Goal: Check status: Verify the current state of an ongoing process or item

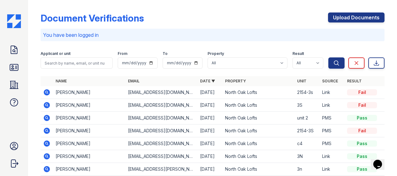
click at [48, 93] on icon at bounding box center [47, 92] width 6 height 6
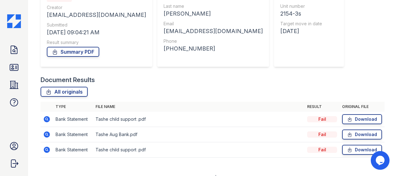
scroll to position [87, 0]
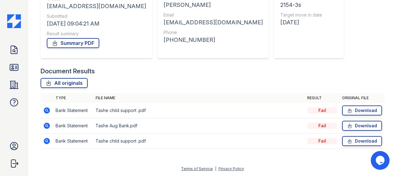
click at [48, 126] on icon at bounding box center [47, 126] width 6 height 6
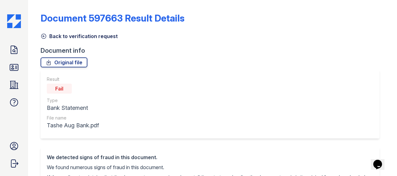
click at [41, 34] on icon at bounding box center [44, 36] width 6 height 6
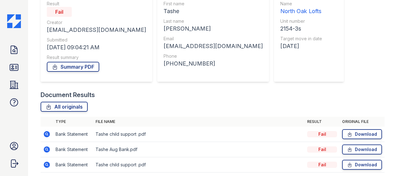
scroll to position [87, 0]
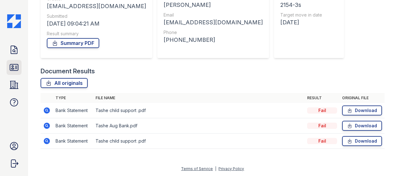
click at [17, 67] on icon at bounding box center [14, 67] width 8 height 6
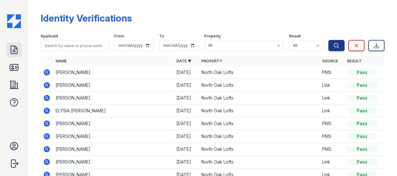
click at [17, 56] on link "Doc Verifications" at bounding box center [14, 49] width 15 height 15
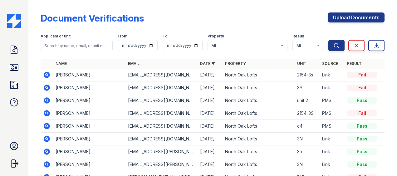
click at [48, 89] on icon at bounding box center [46, 87] width 7 height 7
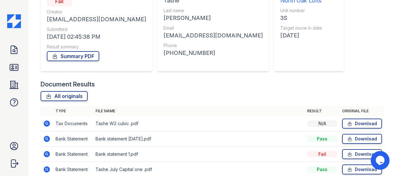
scroll to position [102, 0]
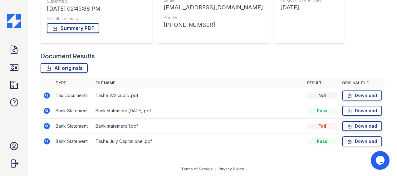
click at [47, 127] on icon at bounding box center [46, 125] width 7 height 7
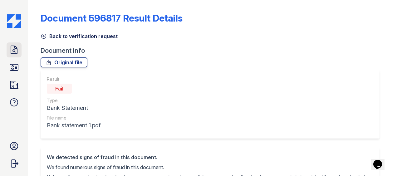
click at [10, 48] on icon at bounding box center [14, 50] width 10 height 10
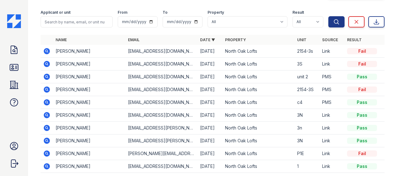
scroll to position [62, 0]
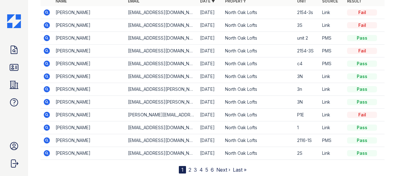
click at [46, 138] on icon at bounding box center [46, 140] width 7 height 7
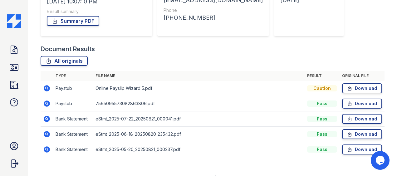
scroll to position [117, 0]
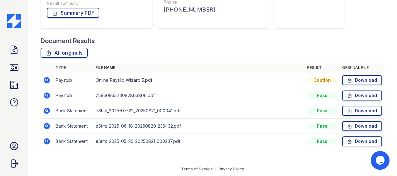
click at [46, 95] on icon at bounding box center [47, 95] width 2 height 2
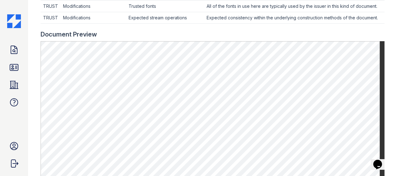
scroll to position [281, 0]
